Goal: Transaction & Acquisition: Purchase product/service

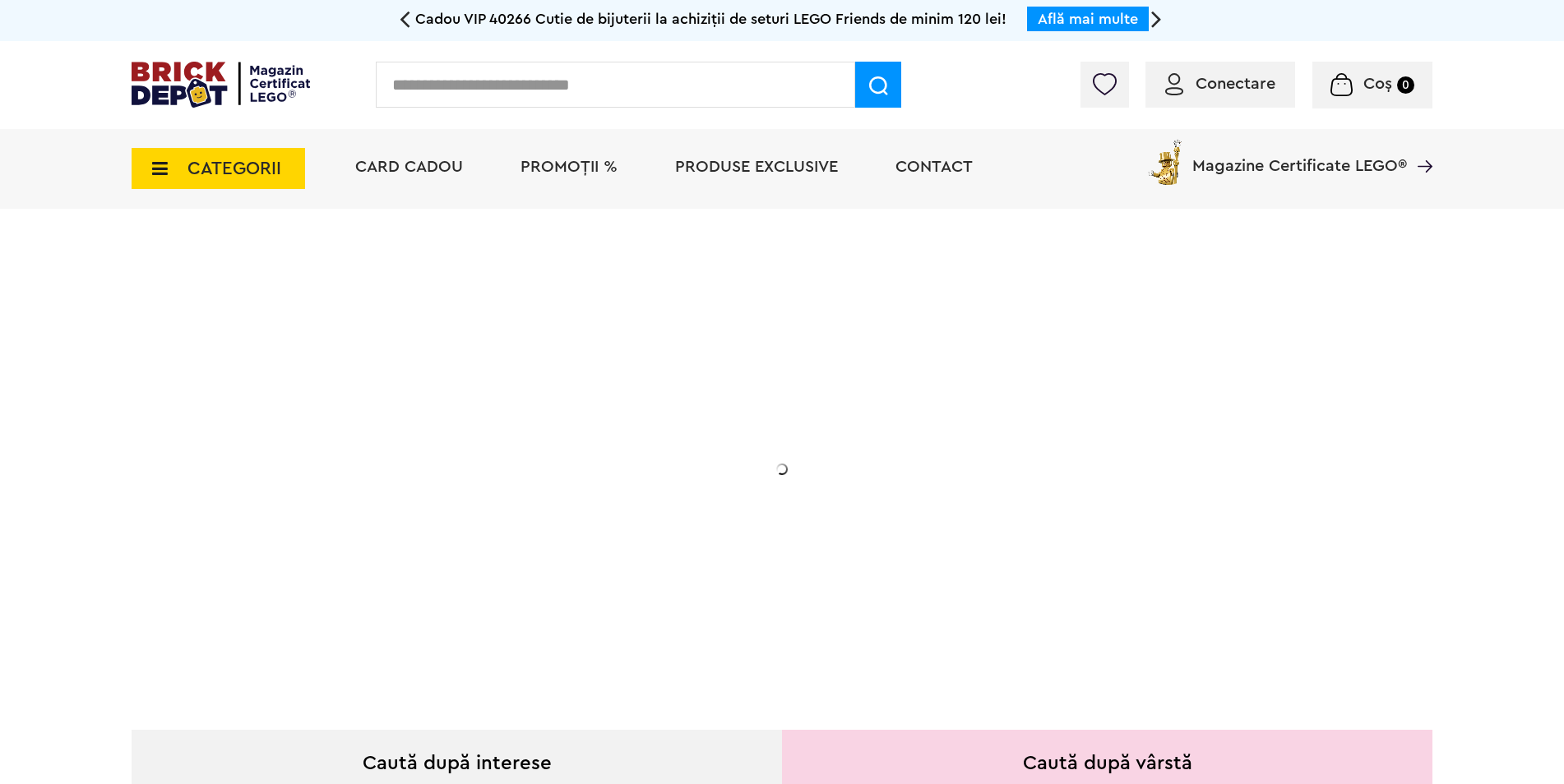
click at [410, 86] on input "text" at bounding box center [615, 85] width 479 height 46
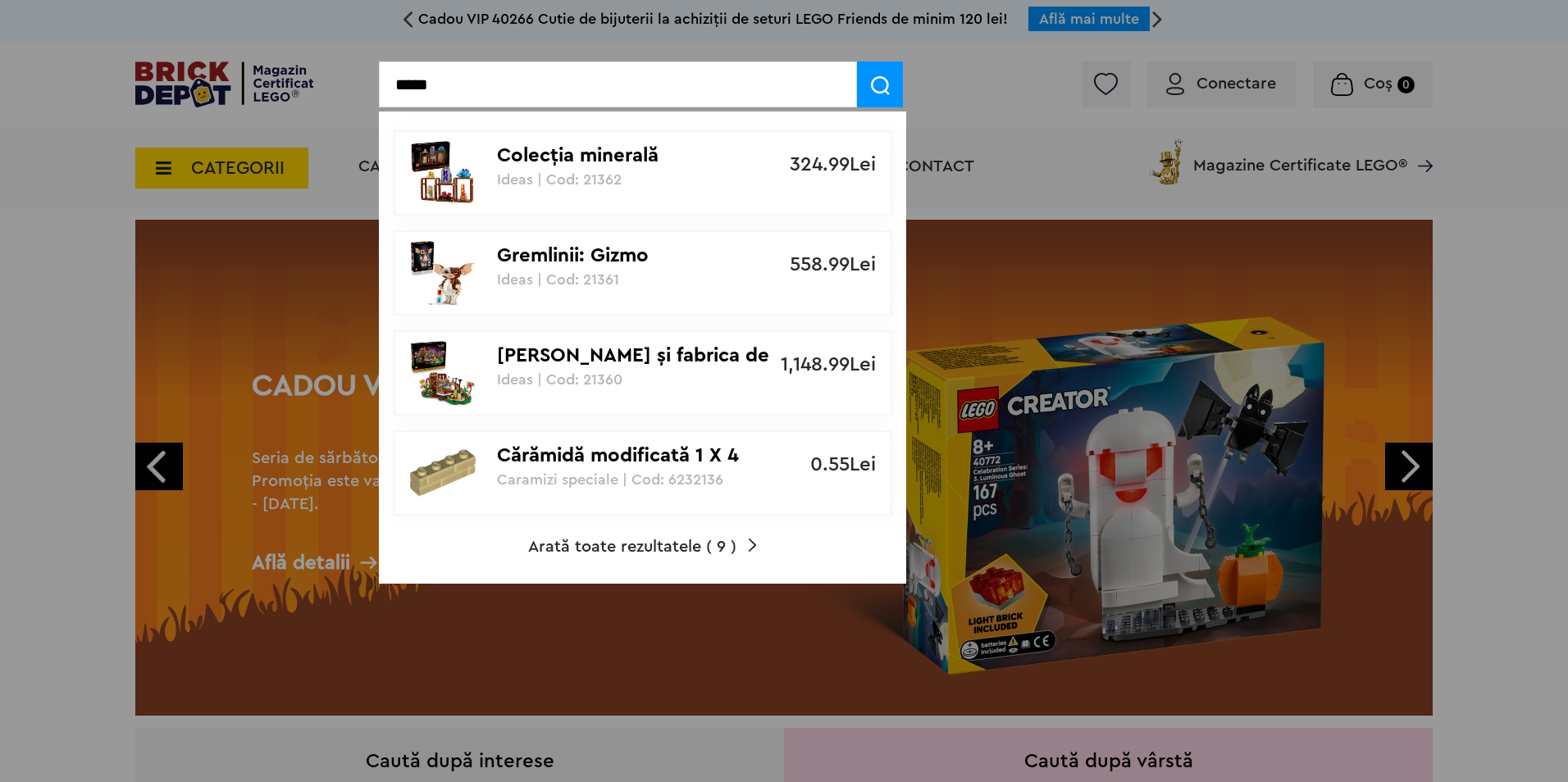
type input "*****"
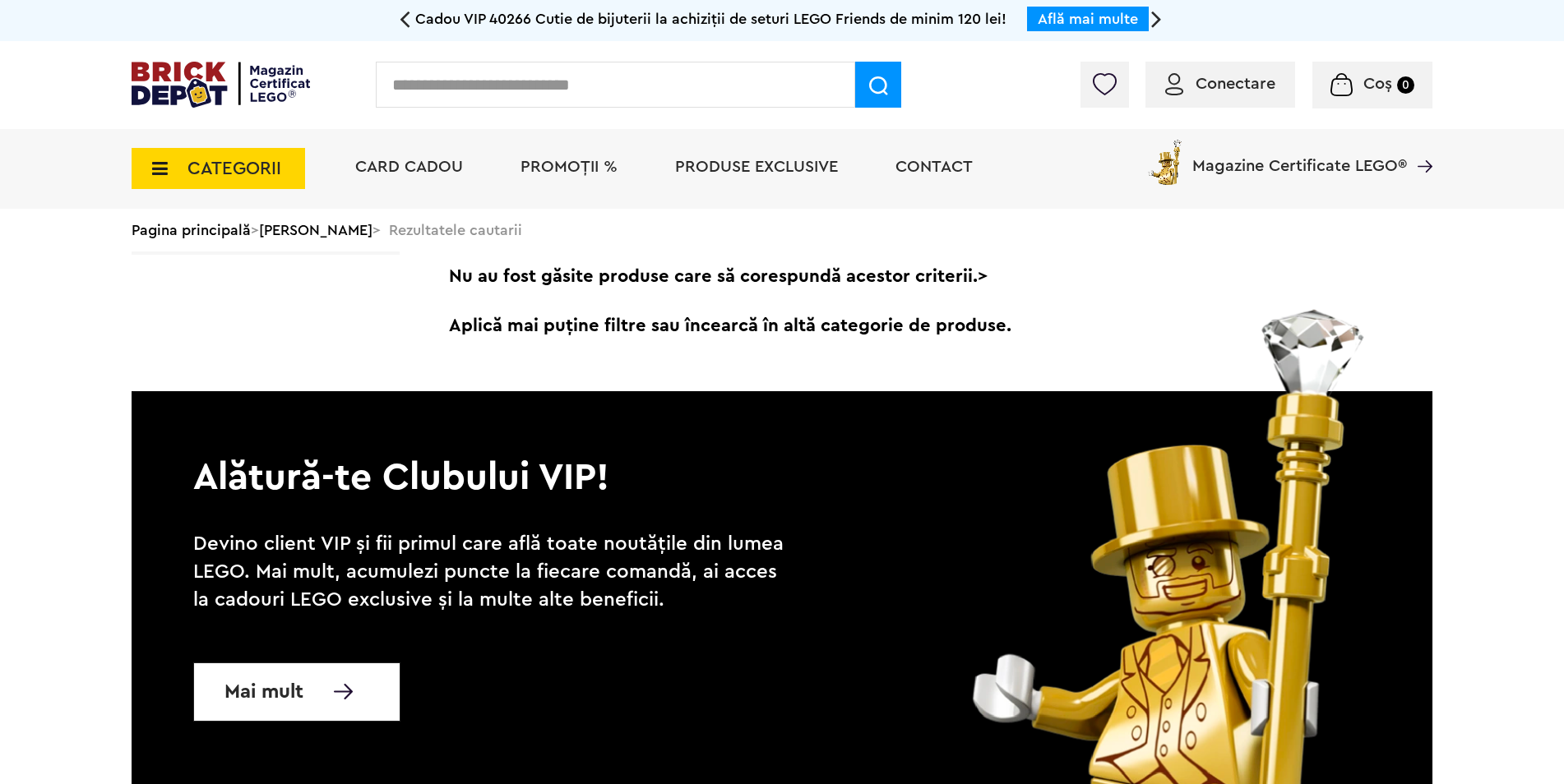
click at [511, 93] on input "text" at bounding box center [615, 85] width 479 height 46
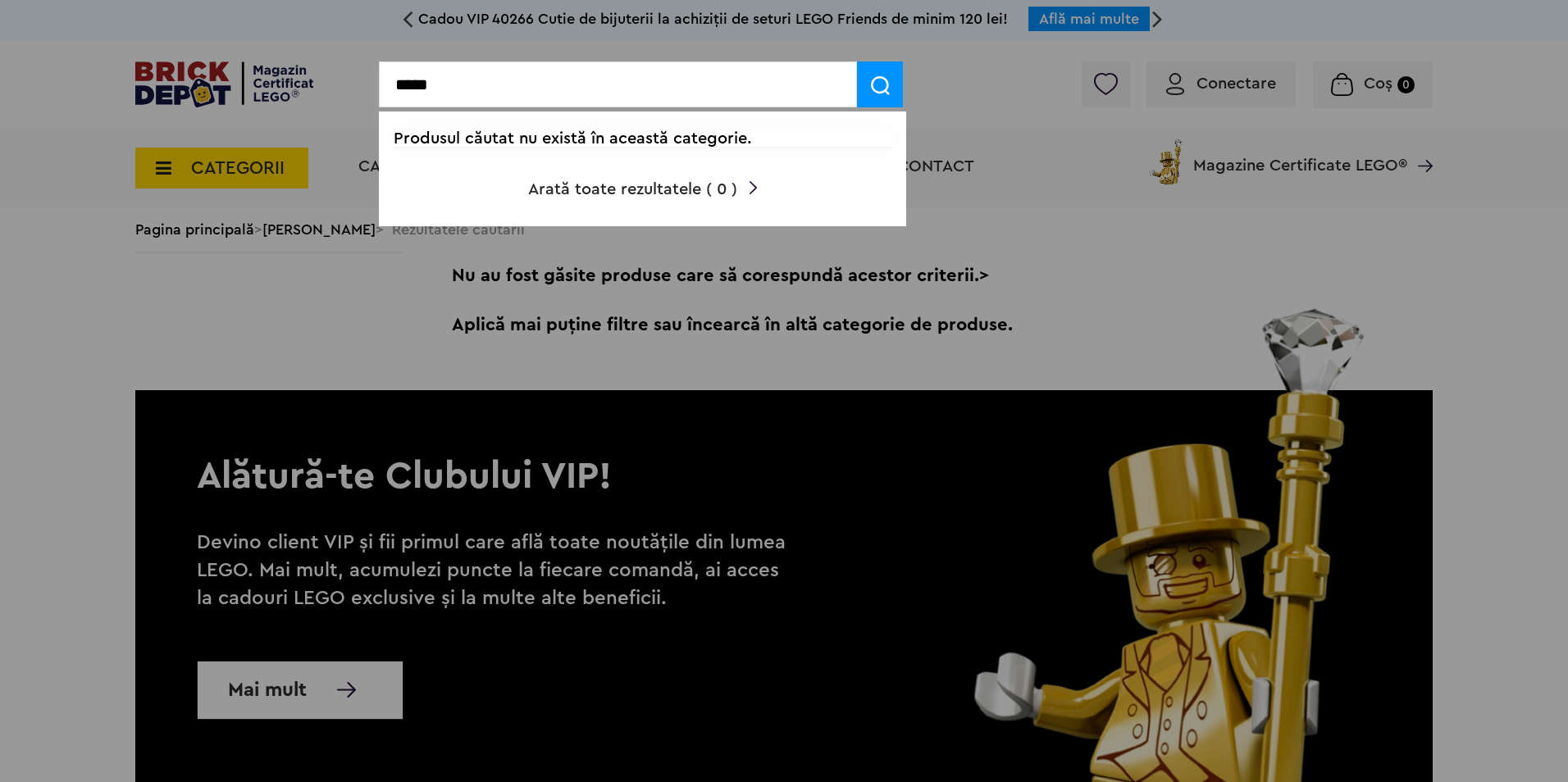
type input "*****"
